Goal: Navigation & Orientation: Find specific page/section

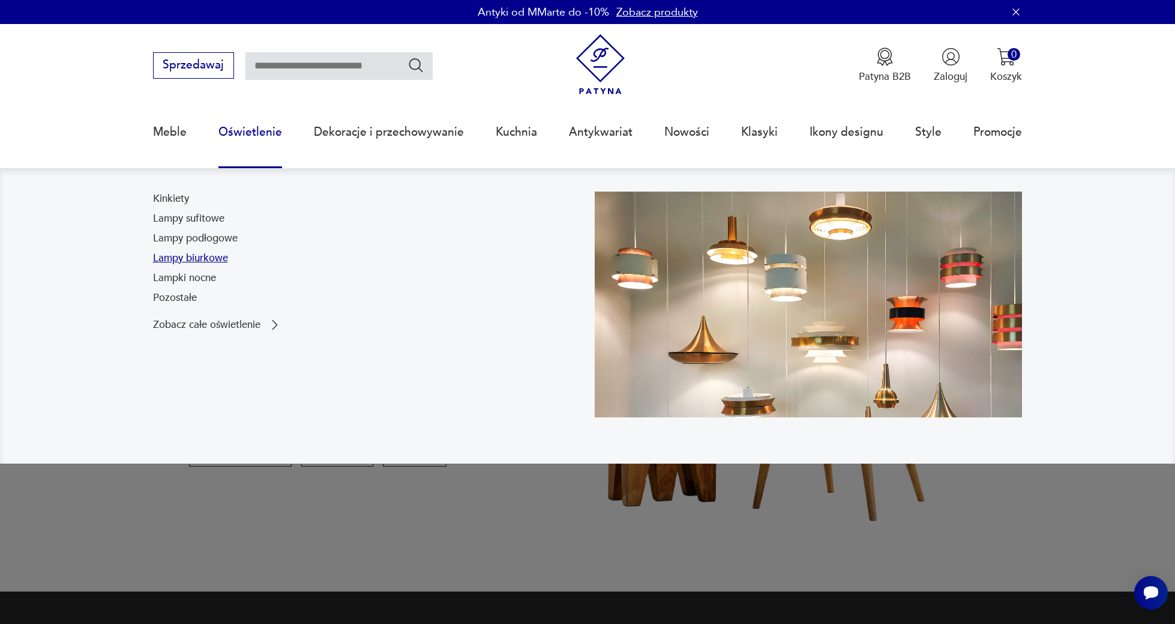
click at [215, 254] on link "Lampy biurkowe" at bounding box center [190, 258] width 75 height 14
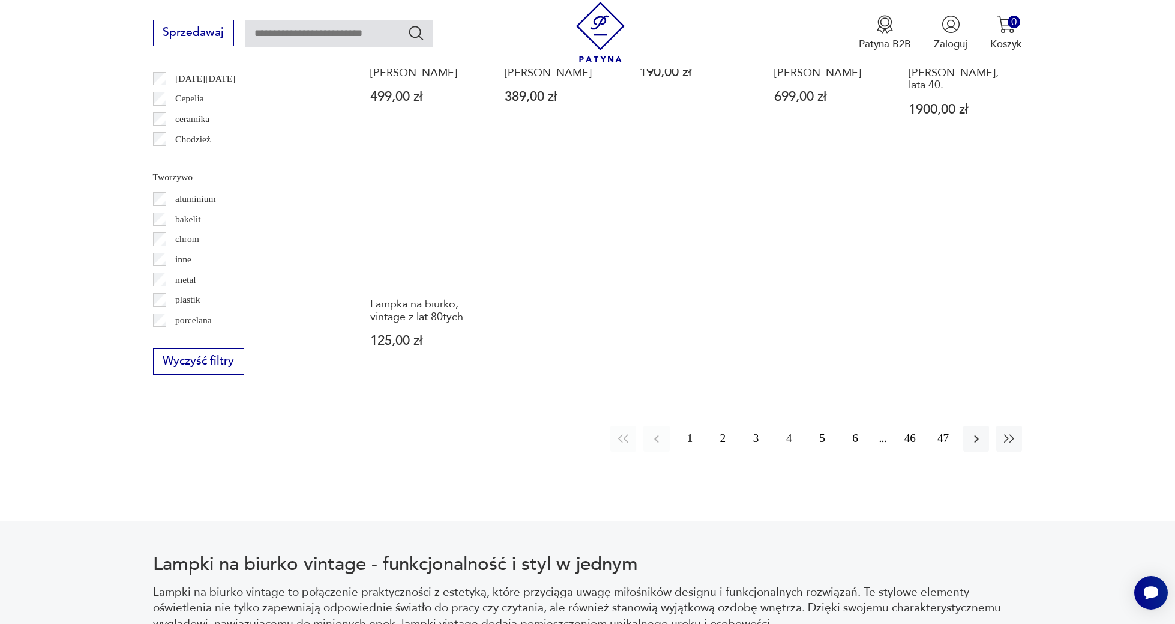
scroll to position [1260, 0]
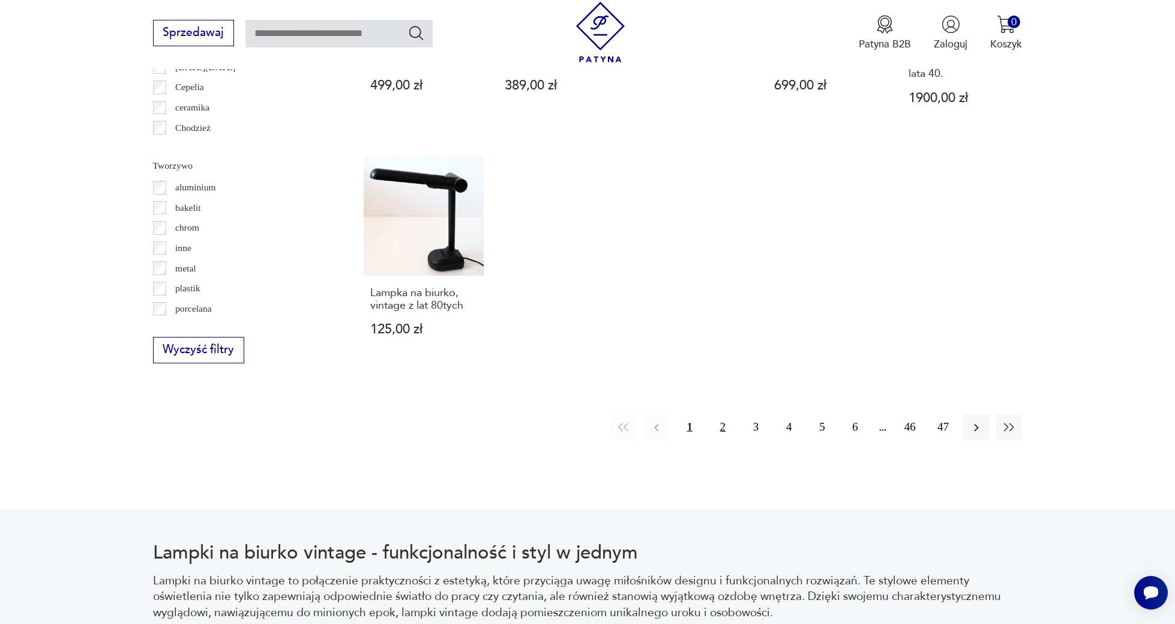
click at [721, 414] on button "2" at bounding box center [723, 427] width 26 height 26
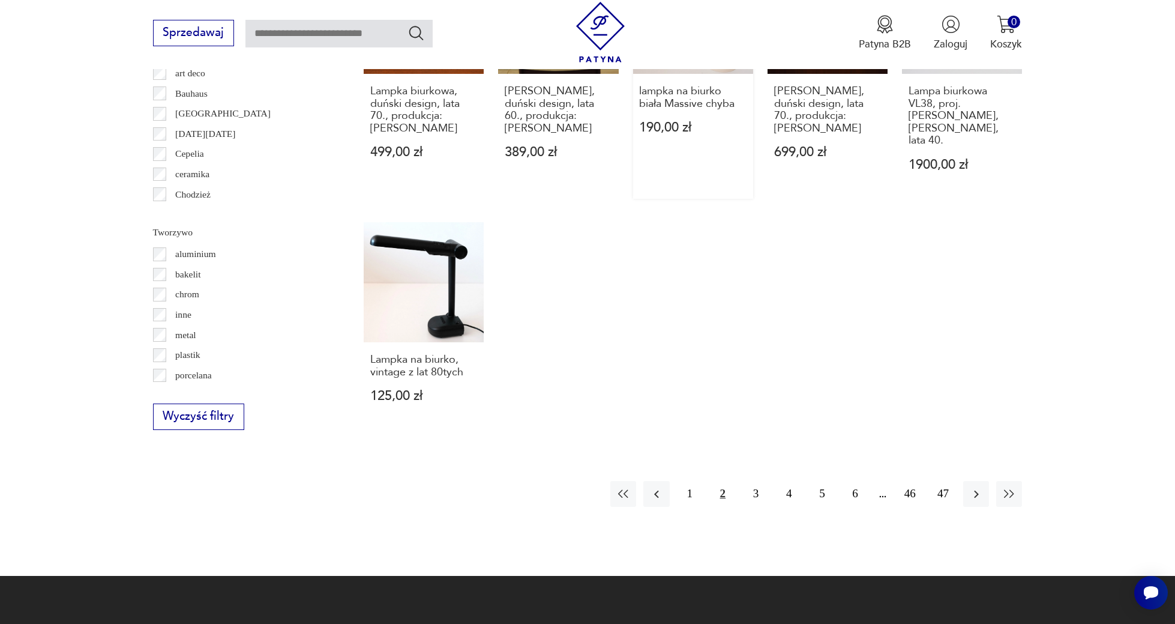
scroll to position [1212, 0]
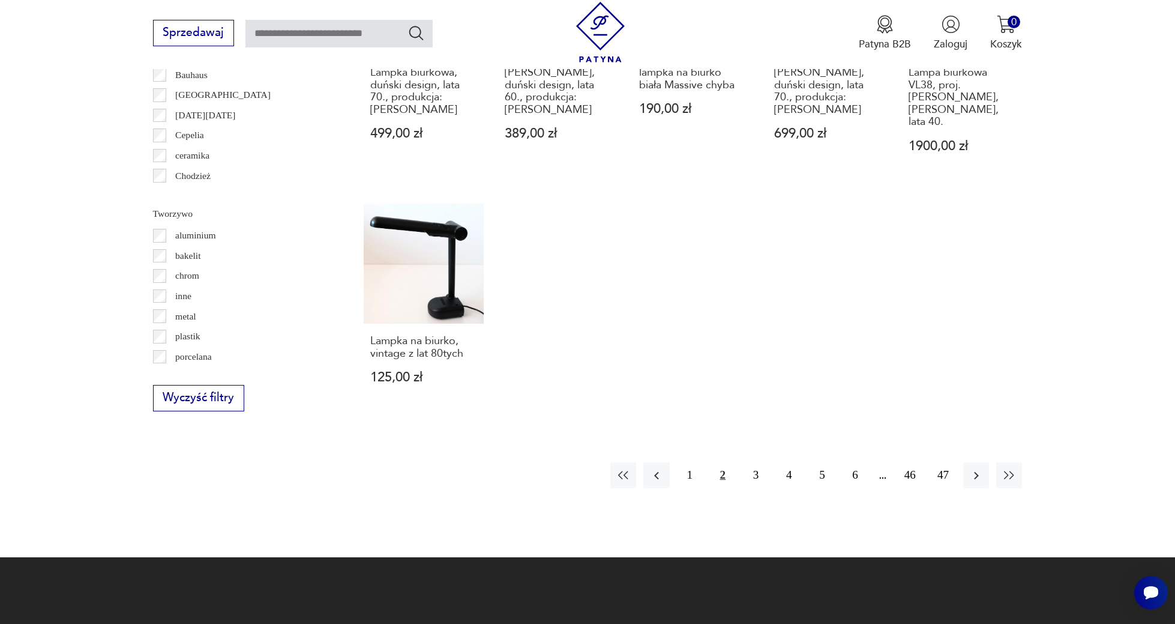
click at [729, 462] on button "2" at bounding box center [723, 475] width 26 height 26
click at [753, 462] on button "3" at bounding box center [756, 475] width 26 height 26
click at [997, 462] on button "button" at bounding box center [1009, 475] width 26 height 26
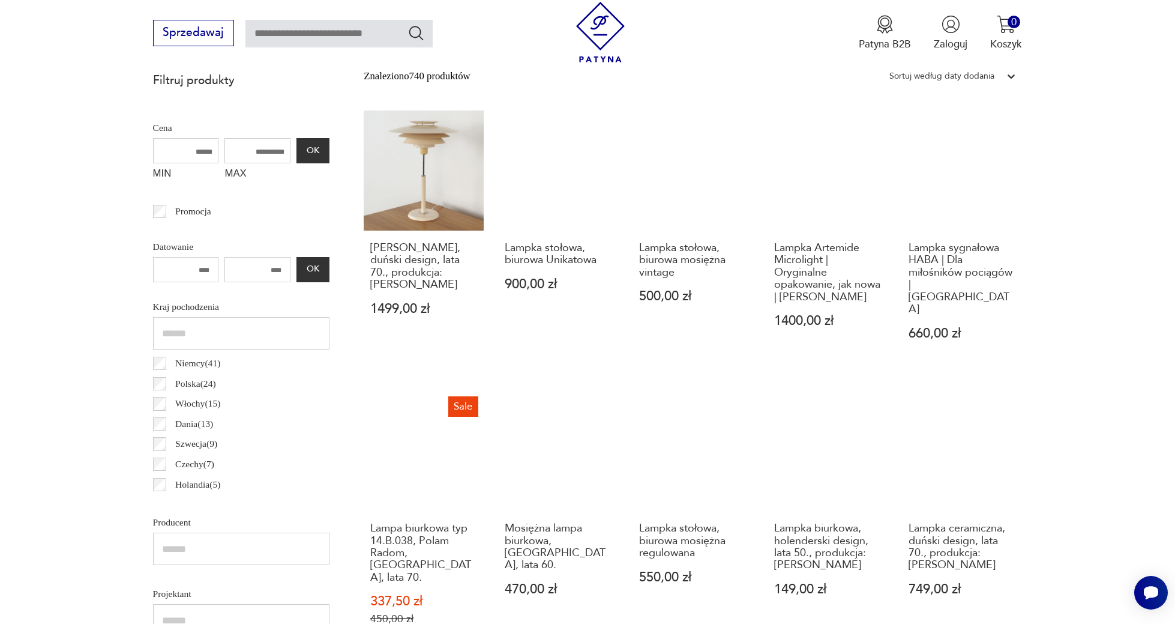
scroll to position [415, 0]
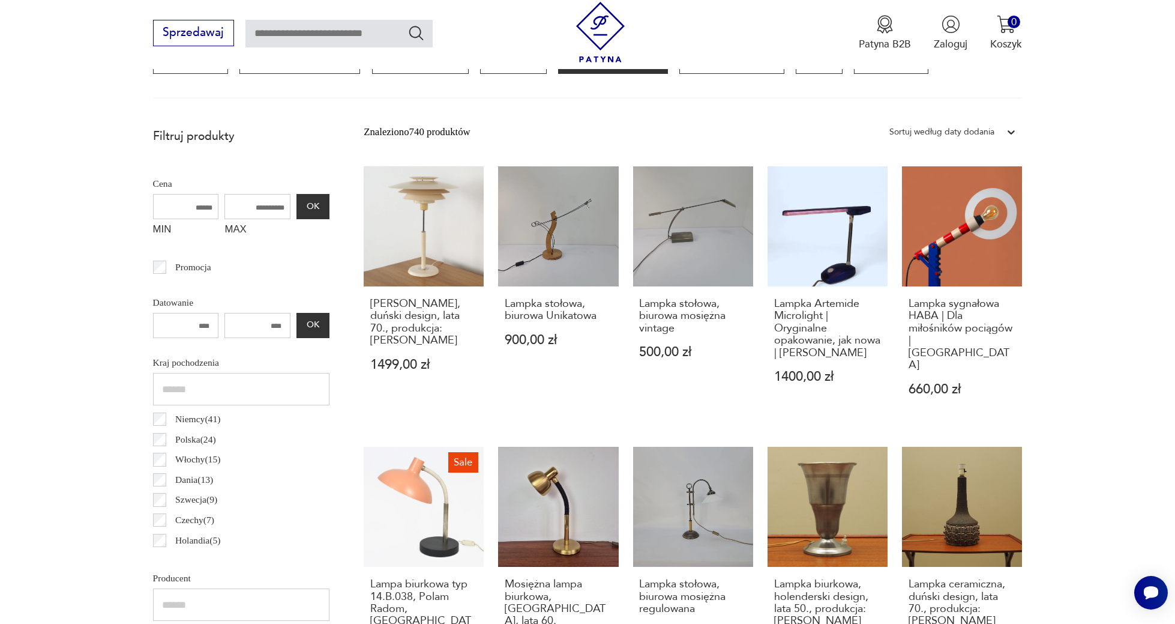
click at [188, 437] on p "Polska ( 24 )" at bounding box center [195, 439] width 41 height 16
click at [202, 434] on p "Polska ( 24 )" at bounding box center [195, 439] width 41 height 16
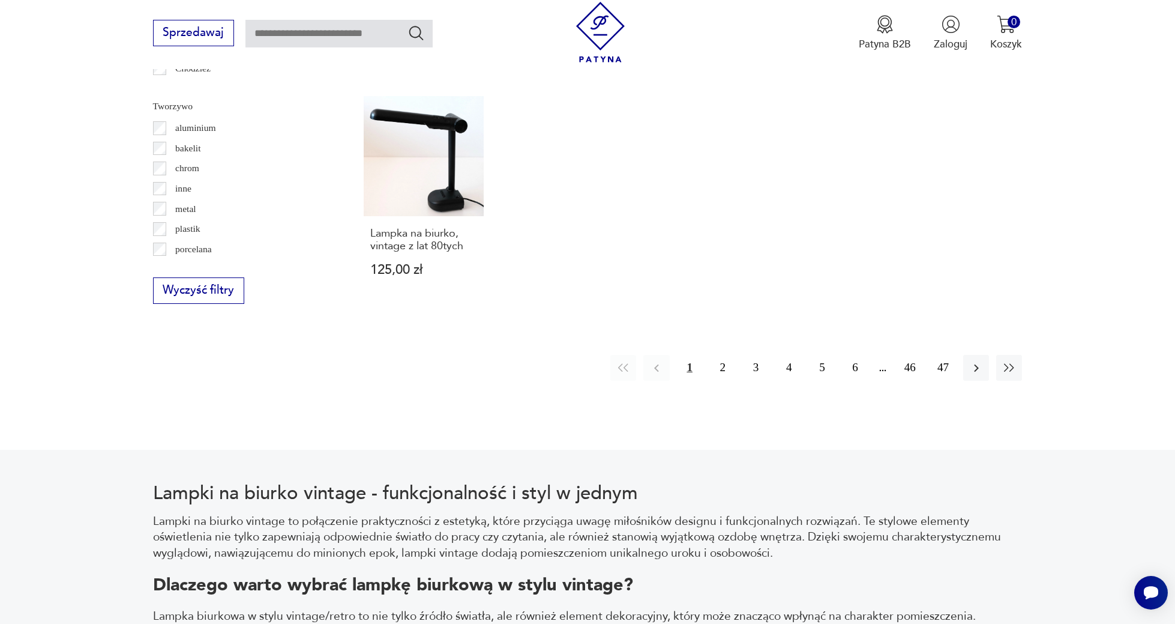
scroll to position [1283, 0]
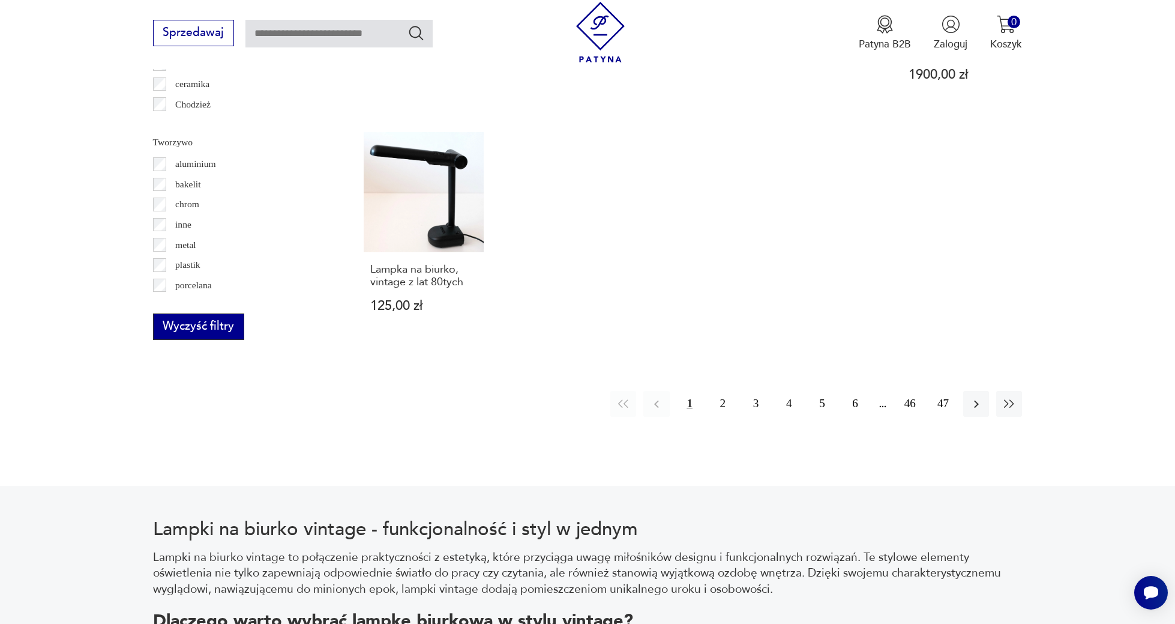
click at [231, 315] on button "Wyczyść filtry" at bounding box center [198, 326] width 91 height 26
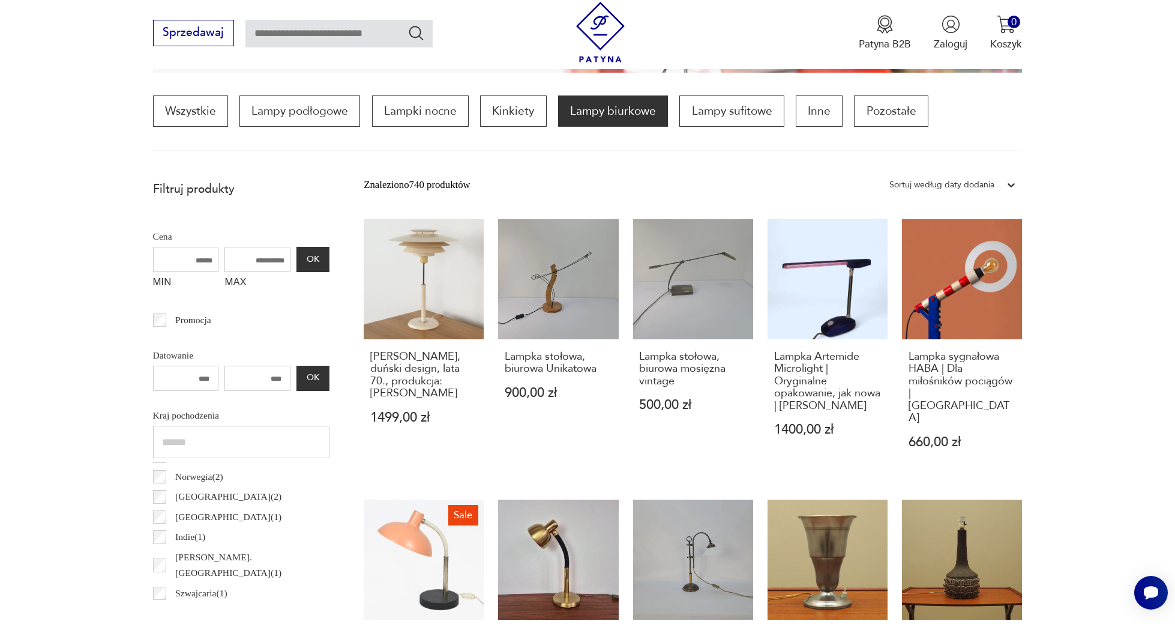
scroll to position [362, 0]
click at [648, 105] on p "Lampy biurkowe" at bounding box center [613, 111] width 110 height 31
click at [193, 586] on p "Szwajcaria ( 1 )" at bounding box center [201, 594] width 52 height 16
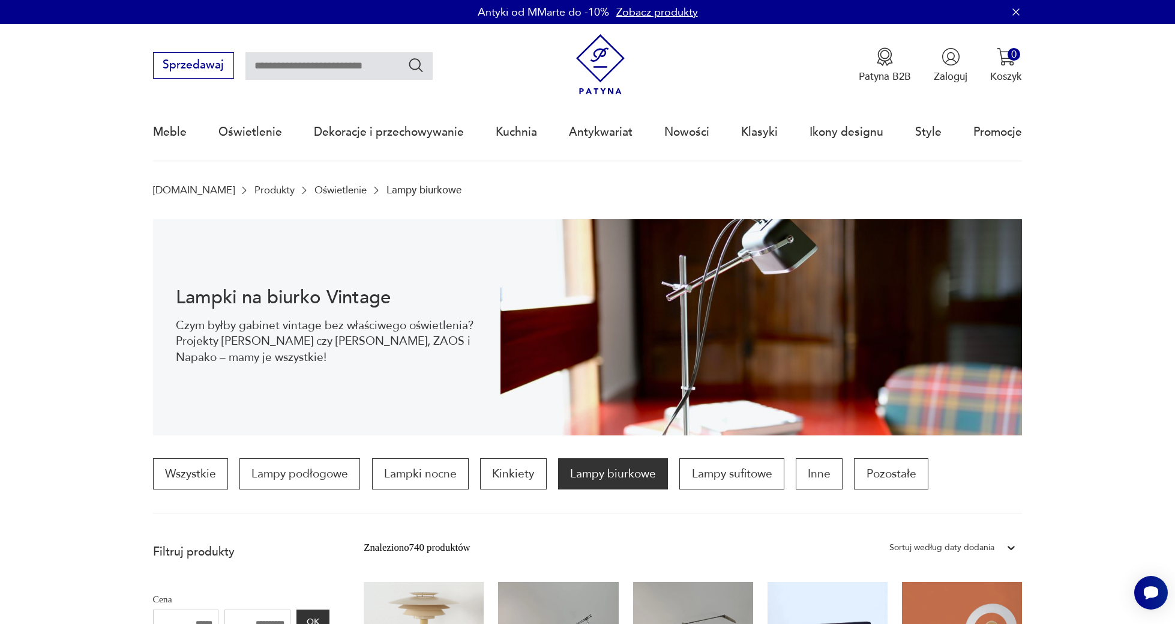
scroll to position [0, 0]
